Goal: Find specific page/section: Find specific page/section

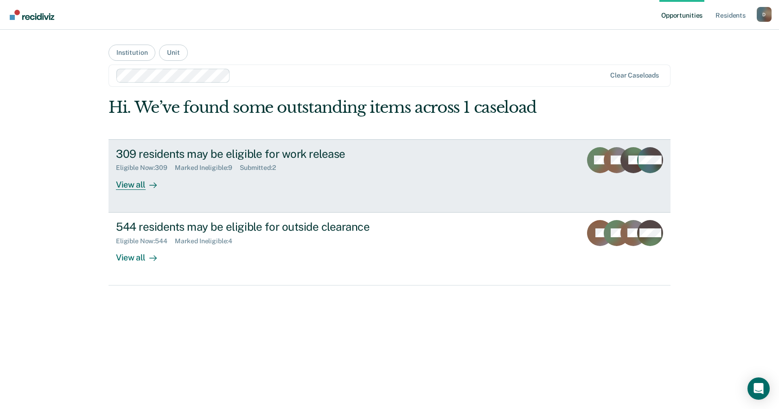
click at [290, 151] on div "309 residents may be eligible for work release" at bounding box center [279, 153] width 326 height 13
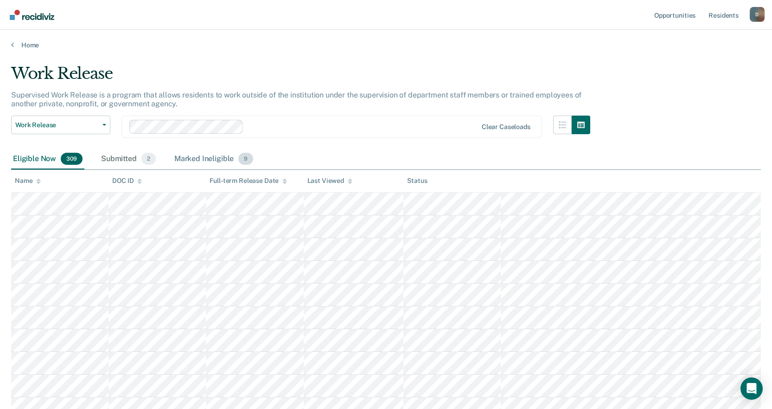
click at [198, 157] on div "Marked Ineligible 9" at bounding box center [213, 159] width 83 height 20
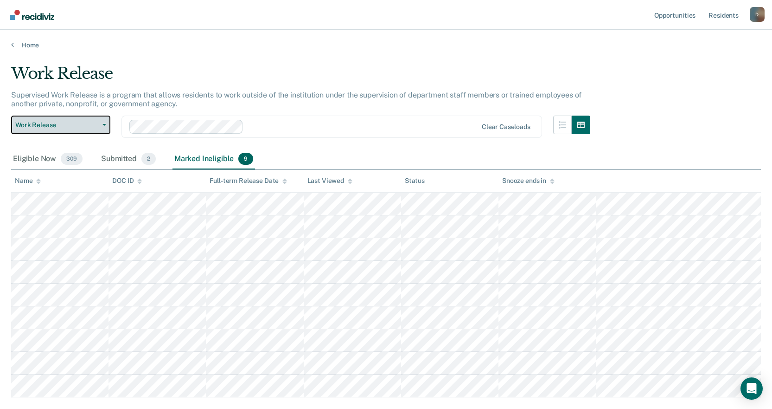
click at [99, 120] on button "Work Release" at bounding box center [60, 124] width 99 height 19
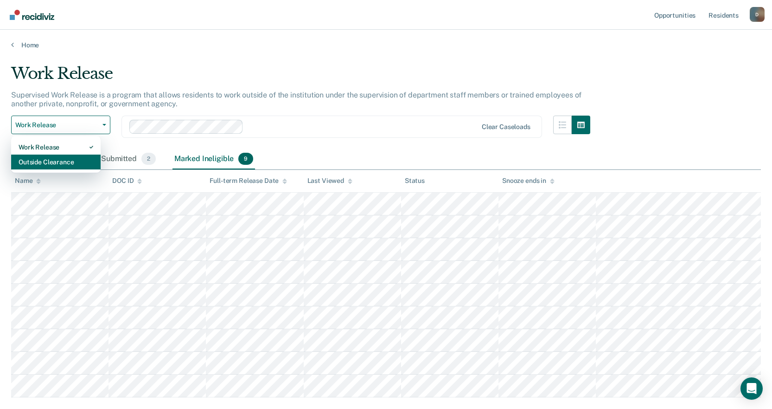
click at [83, 160] on div "Outside Clearance" at bounding box center [56, 161] width 75 height 15
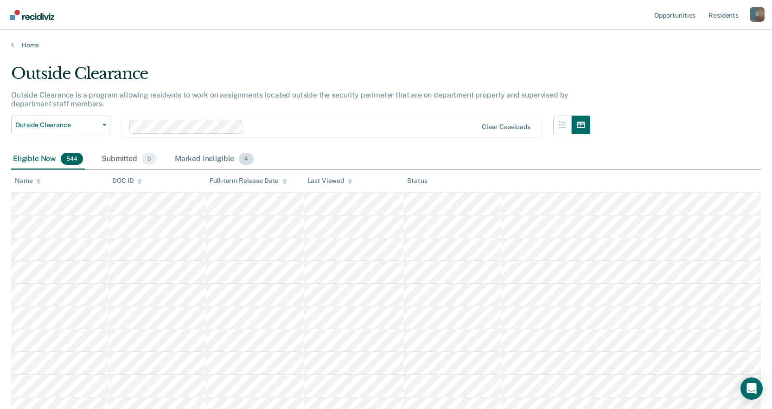
click at [206, 159] on div "Marked Ineligible 4" at bounding box center [214, 159] width 83 height 20
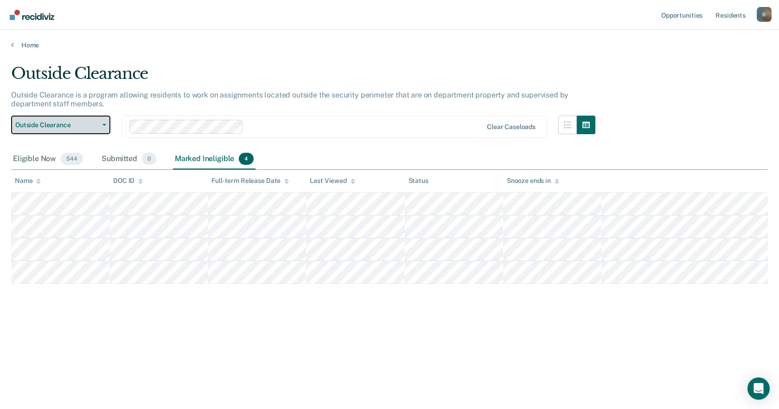
click at [59, 121] on span "Outside Clearance" at bounding box center [56, 125] width 83 height 8
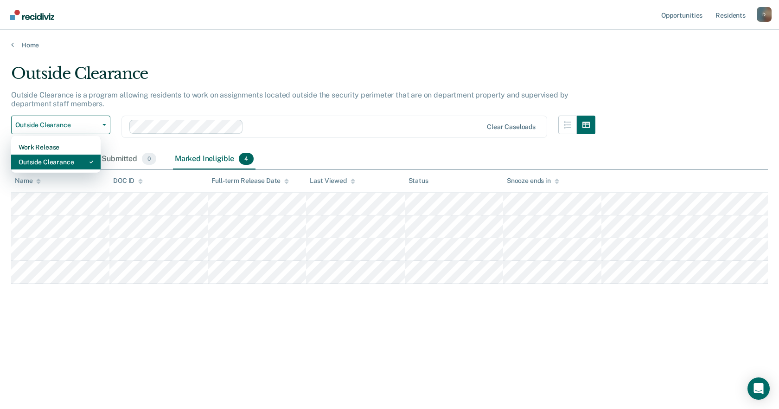
click at [54, 161] on div "Outside Clearance" at bounding box center [56, 161] width 75 height 15
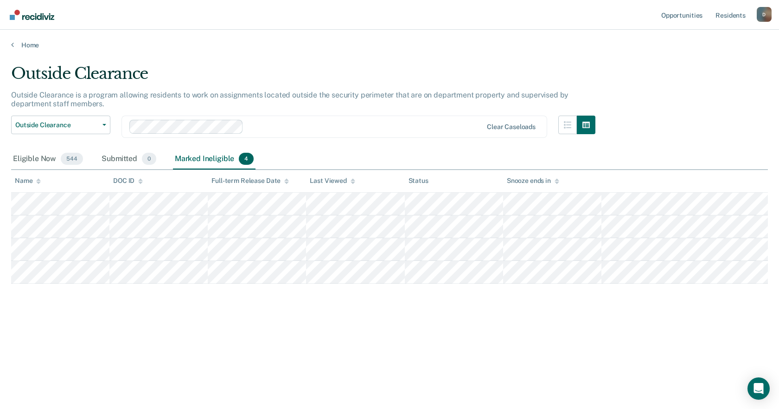
click at [390, 59] on main "Outside Clearance Outside Clearance is a program allowing residents to work on …" at bounding box center [389, 227] width 779 height 357
